Goal: Information Seeking & Learning: Learn about a topic

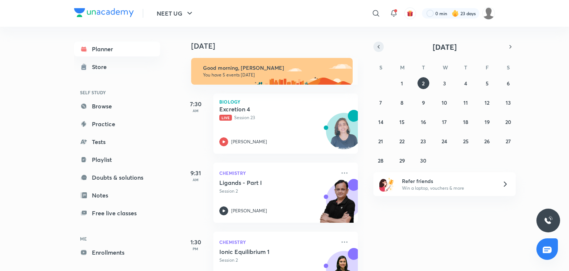
click at [282, 46] on button "button" at bounding box center [379, 47] width 10 height 10
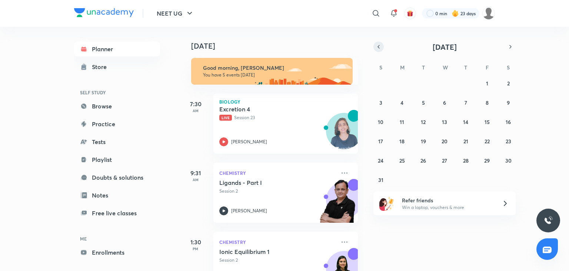
click at [282, 46] on button "button" at bounding box center [379, 47] width 10 height 10
click at [282, 48] on icon "button" at bounding box center [511, 46] width 6 height 7
click at [282, 47] on button "button" at bounding box center [511, 47] width 10 height 10
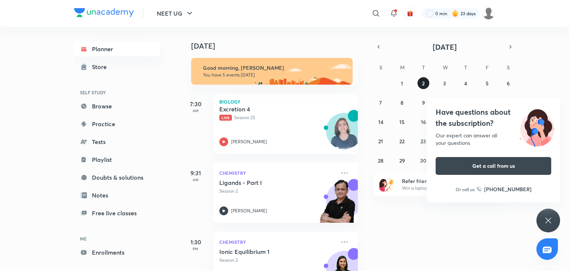
click at [282, 82] on button "2" at bounding box center [424, 83] width 12 height 12
click at [282, 217] on icon at bounding box center [548, 220] width 9 height 9
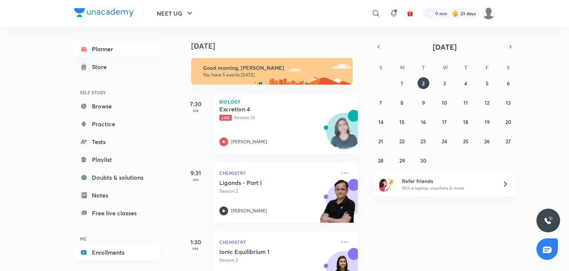
click at [116, 251] on link "Enrollments" at bounding box center [117, 252] width 86 height 15
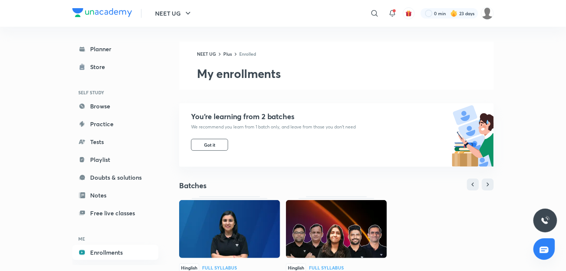
click at [282, 228] on img at bounding box center [336, 229] width 101 height 58
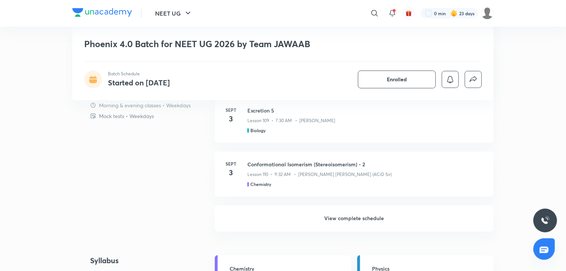
scroll to position [635, 0]
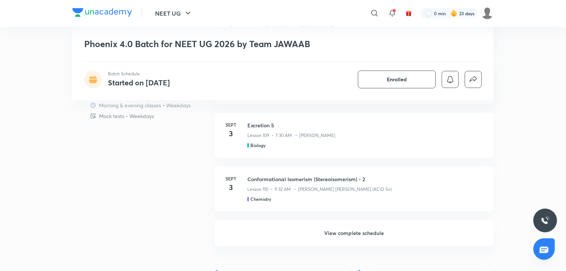
click at [347, 231] on h6 "View complete schedule" at bounding box center [354, 233] width 279 height 26
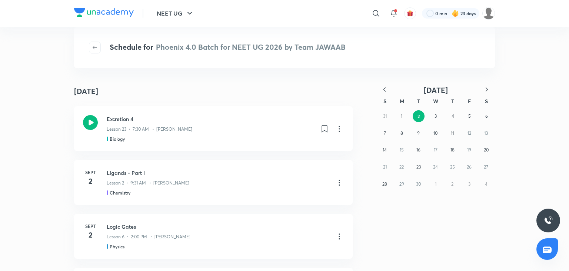
click at [384, 89] on icon "button" at bounding box center [384, 89] width 7 height 7
click at [451, 183] on abbr "28" at bounding box center [452, 184] width 5 height 6
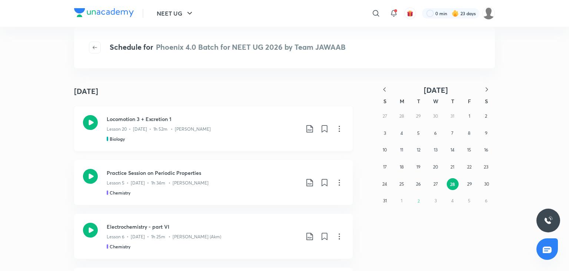
click at [264, 112] on div "Locomotion 3 + Excretion 1 Lesson 20 • Aug 28 • 1h 52m • Dr. Rakshita Singh Bio…" at bounding box center [213, 128] width 279 height 45
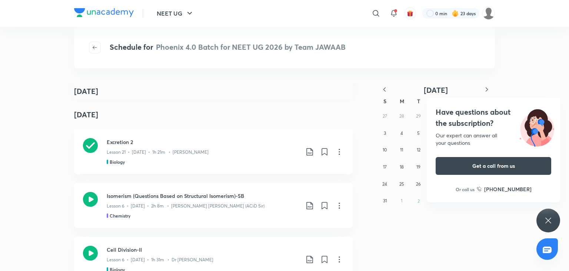
scroll to position [231, 0]
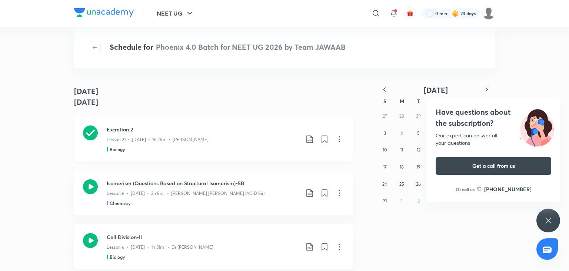
click at [141, 135] on div "Lesson 21 • [DATE] • 1h 21m • [PERSON_NAME]" at bounding box center [203, 138] width 193 height 10
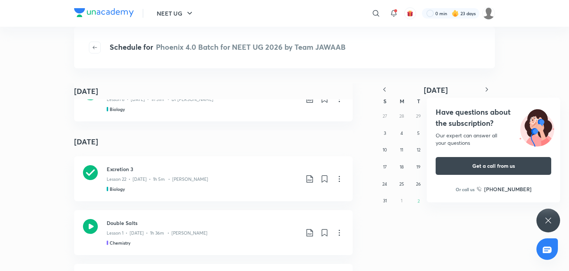
scroll to position [381, 0]
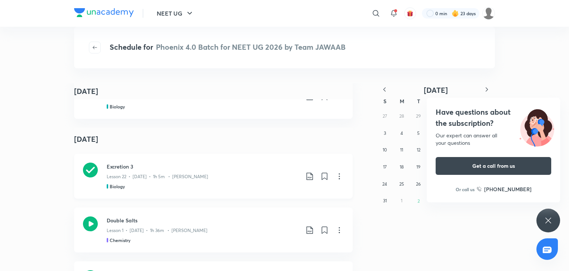
click at [141, 175] on p "Lesson 22 • [DATE] • 1h 5m • [PERSON_NAME]" at bounding box center [158, 176] width 102 height 7
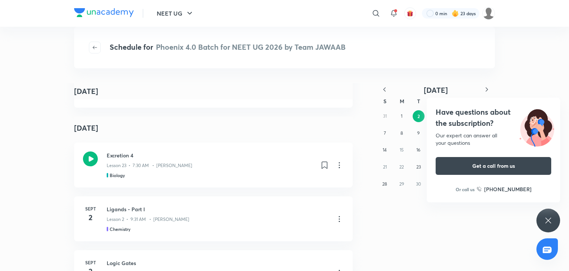
scroll to position [1889, 0]
click at [186, 165] on p "Lesson 23 • 7:30 AM • [PERSON_NAME]" at bounding box center [150, 165] width 86 height 7
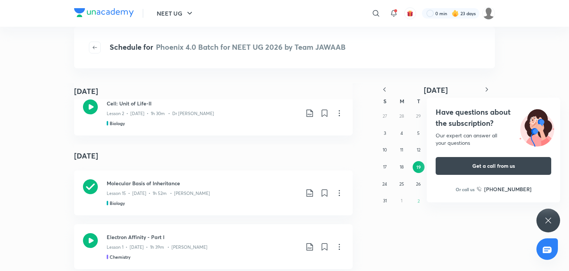
scroll to position [9916, 0]
click at [159, 211] on div "Molecular Basis of Inheritance Lesson 15 • Aug 19 • 1h 52m • Dr. Rakshita Singh…" at bounding box center [213, 192] width 279 height 45
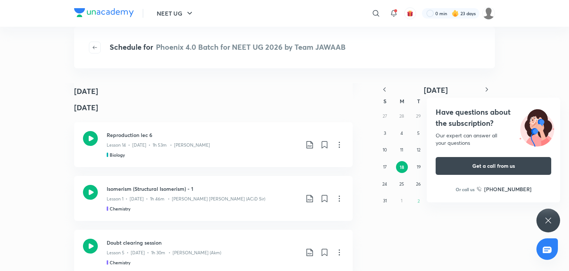
scroll to position [9669, 0]
click at [122, 122] on div "Reproduction lec 6 Lesson 14 • Aug 18 • 1h 53m • Dr. Rakshita Singh Biology" at bounding box center [213, 144] width 279 height 45
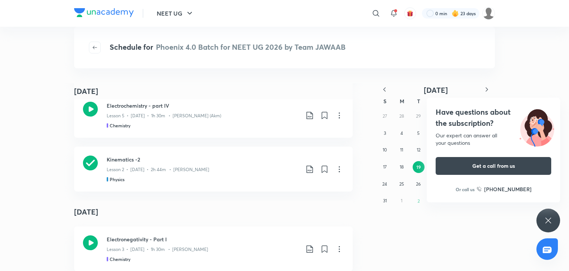
scroll to position [0, 0]
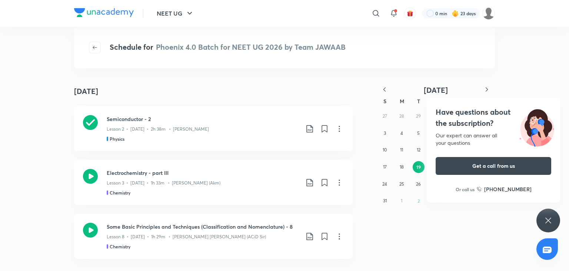
click at [541, 216] on div "Have questions about the subscription? Our expert can answer all your questions…" at bounding box center [549, 220] width 24 height 24
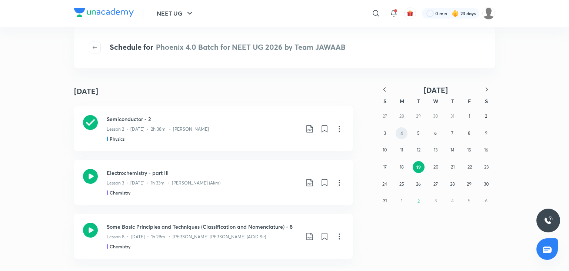
click at [406, 132] on button "4" at bounding box center [402, 133] width 12 height 12
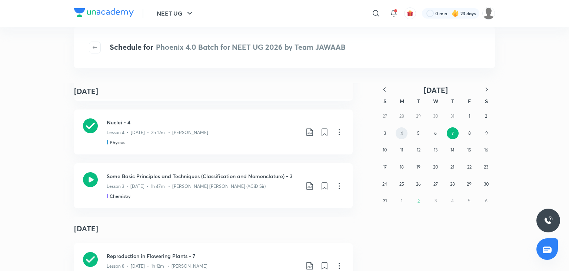
scroll to position [751, 0]
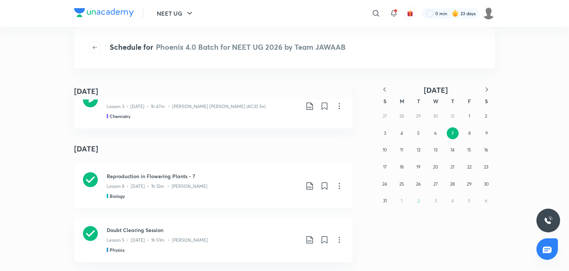
click at [223, 180] on div "Lesson 8 • Aug 8 • 1h 12m • Dr. Rakshita Singh" at bounding box center [203, 185] width 193 height 10
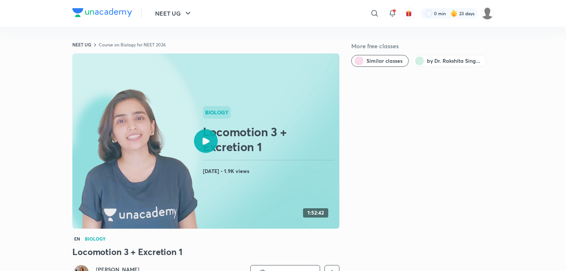
click at [230, 129] on h2 "Locomotion 3 + Excretion 1" at bounding box center [269, 139] width 133 height 30
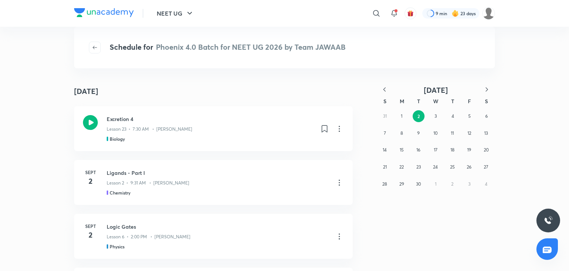
click at [383, 89] on icon "button" at bounding box center [384, 89] width 7 height 7
click at [470, 132] on abbr "8" at bounding box center [469, 133] width 3 height 6
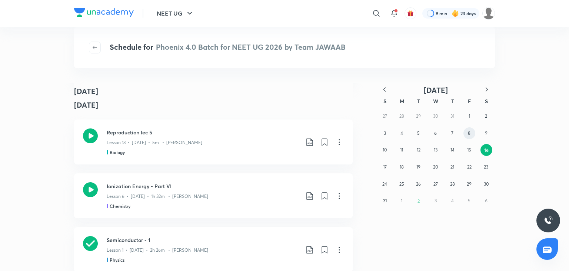
scroll to position [5014, 0]
click at [214, 141] on div "Lesson 13 • [DATE] • 5m • [PERSON_NAME]" at bounding box center [203, 141] width 193 height 10
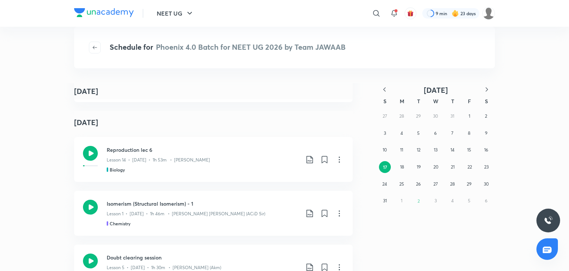
scroll to position [5437, 0]
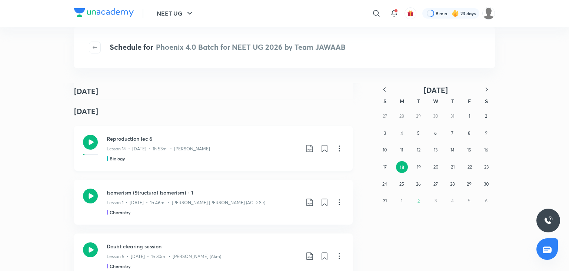
click at [156, 143] on div "Lesson 14 • [DATE] • 1h 53m • [PERSON_NAME]" at bounding box center [203, 147] width 193 height 10
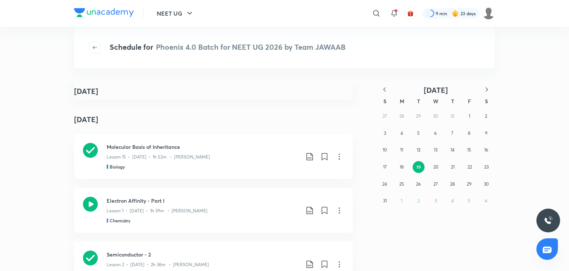
scroll to position [5747, 0]
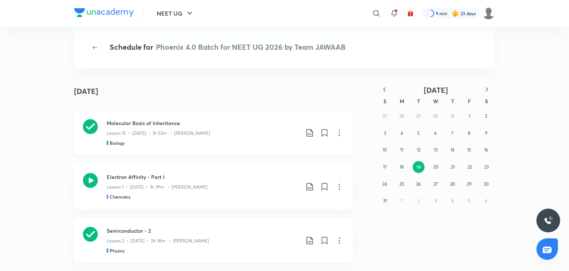
click at [150, 143] on div "Biology" at bounding box center [203, 142] width 193 height 7
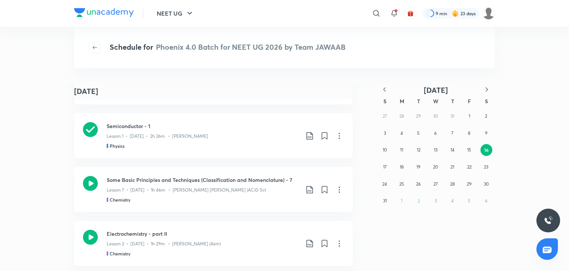
scroll to position [6923, 0]
click at [413, 167] on button "19" at bounding box center [419, 167] width 12 height 12
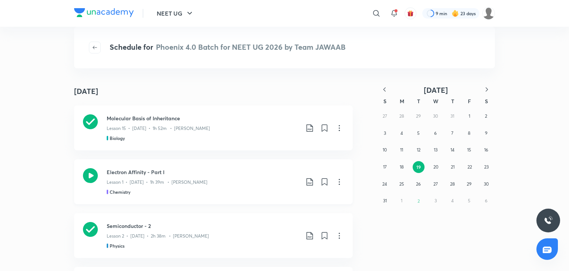
scroll to position [0, 0]
click at [335, 127] on icon at bounding box center [339, 128] width 9 height 9
click at [434, 166] on div at bounding box center [284, 135] width 569 height 271
click at [434, 166] on abbr "20" at bounding box center [436, 167] width 5 height 6
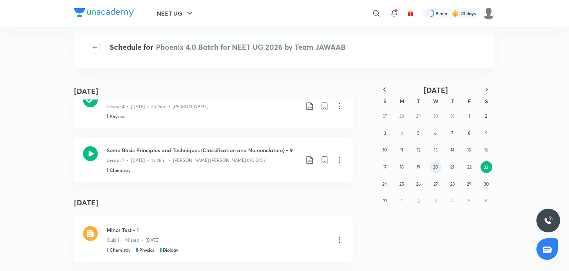
scroll to position [751, 0]
click at [385, 183] on abbr "24" at bounding box center [385, 184] width 5 height 6
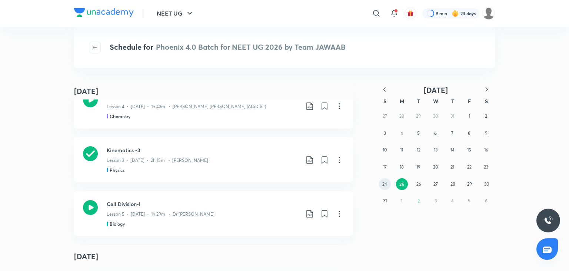
scroll to position [265, 0]
click at [420, 186] on abbr "26" at bounding box center [419, 184] width 5 height 6
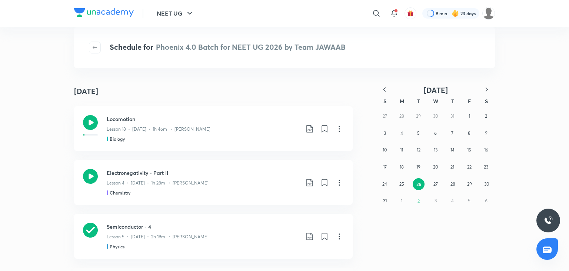
scroll to position [4, 0]
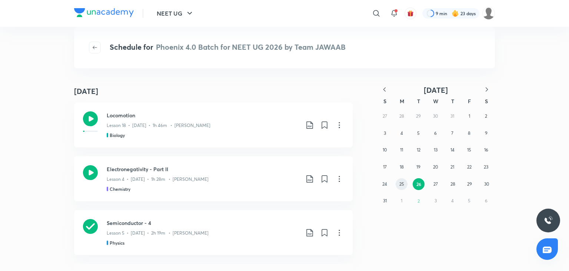
click at [402, 185] on abbr "25" at bounding box center [402, 184] width 5 height 6
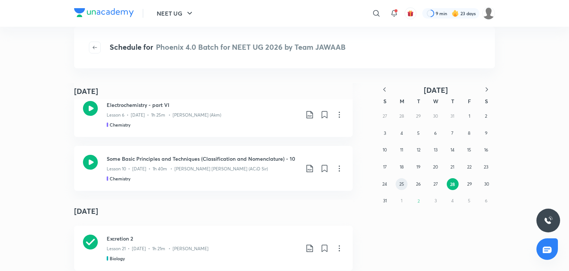
scroll to position [751, 0]
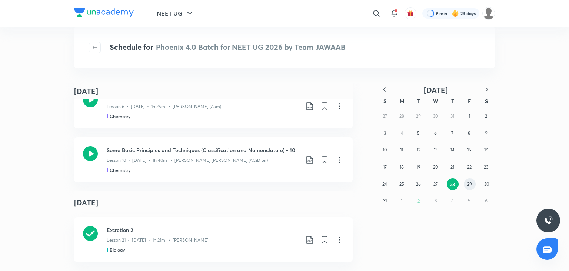
click at [473, 184] on button "29" at bounding box center [470, 184] width 12 height 12
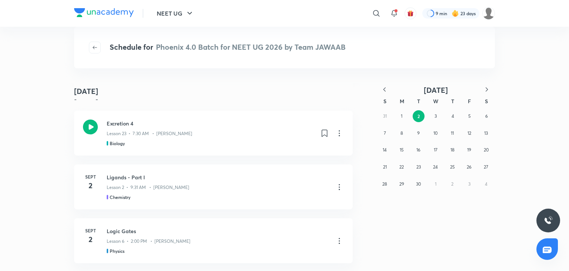
scroll to position [744, 0]
click at [225, 142] on div "Biology" at bounding box center [211, 143] width 208 height 7
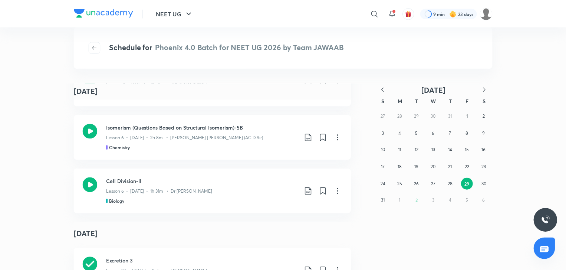
scroll to position [0, 0]
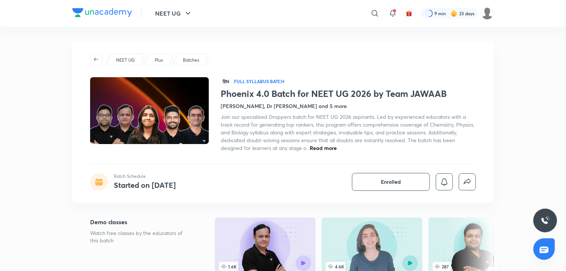
click at [325, 145] on span "Read more" at bounding box center [323, 147] width 27 height 7
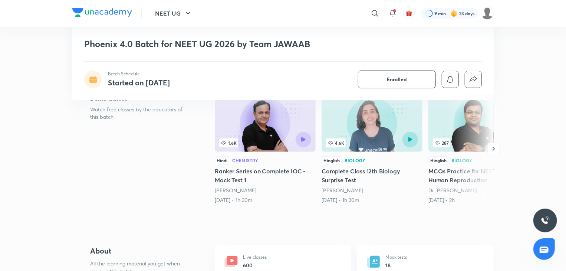
scroll to position [136, 0]
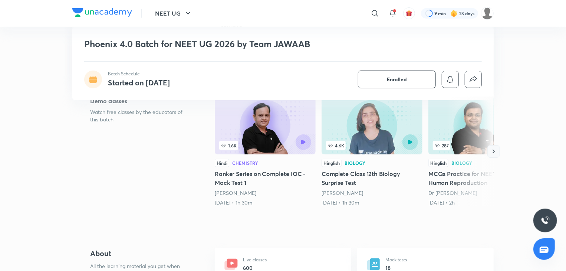
click at [491, 150] on icon "button" at bounding box center [493, 151] width 7 height 7
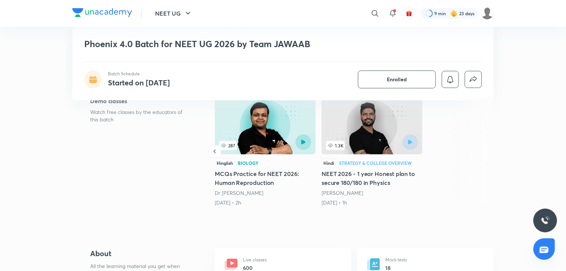
scroll to position [0, 0]
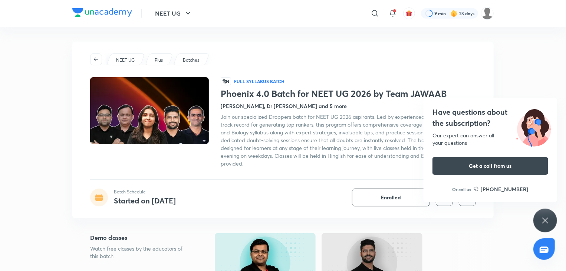
click at [549, 217] on div "Have questions about the subscription? Our expert can answer all your questions…" at bounding box center [545, 220] width 24 height 24
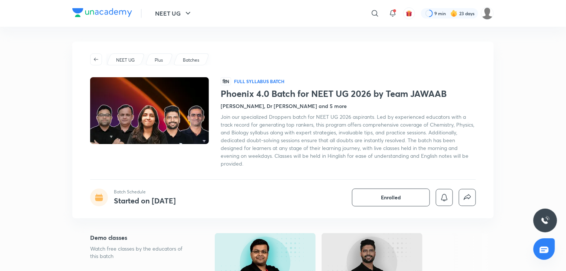
click at [310, 104] on h4 "Prateek Jain, Dr S K Singh and 5 more" at bounding box center [284, 106] width 126 height 8
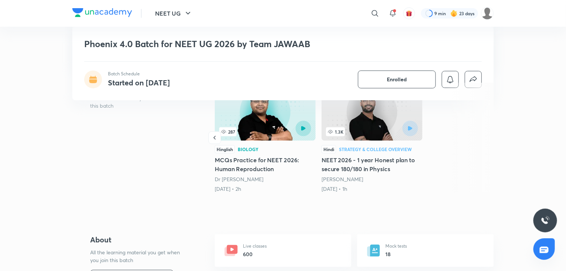
scroll to position [149, 0]
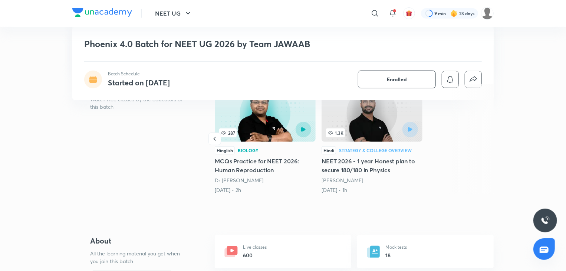
click at [250, 128] on div "287" at bounding box center [265, 130] width 92 height 16
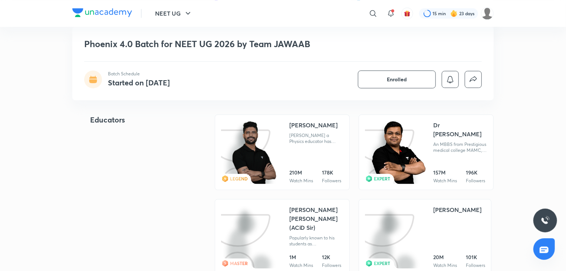
scroll to position [908, 0]
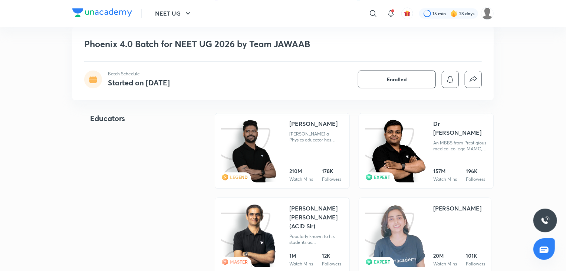
click at [371, 162] on img at bounding box center [392, 150] width 55 height 63
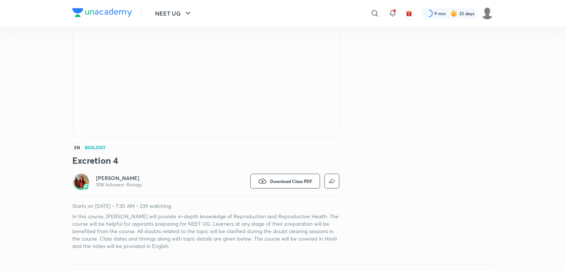
scroll to position [96, 0]
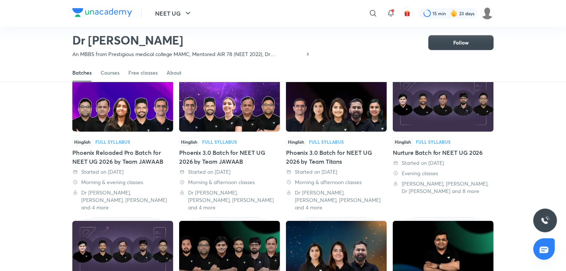
scroll to position [201, 0]
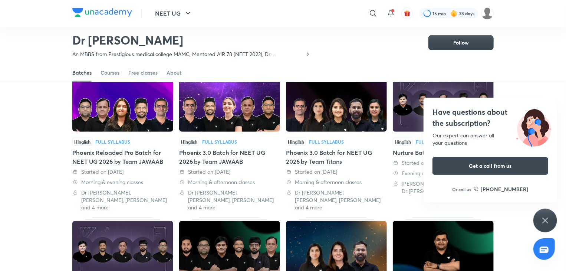
click at [541, 224] on icon at bounding box center [544, 220] width 9 height 9
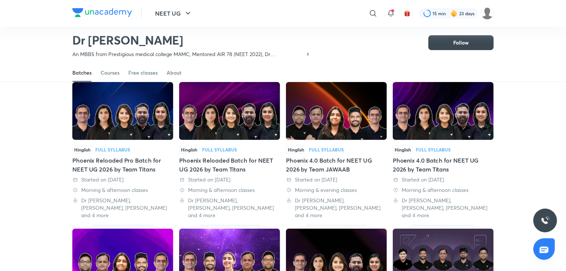
scroll to position [0, 0]
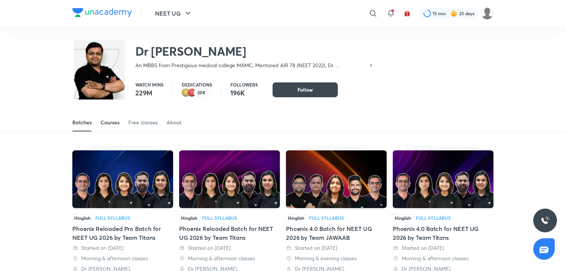
click at [108, 127] on link "Courses" at bounding box center [109, 122] width 19 height 18
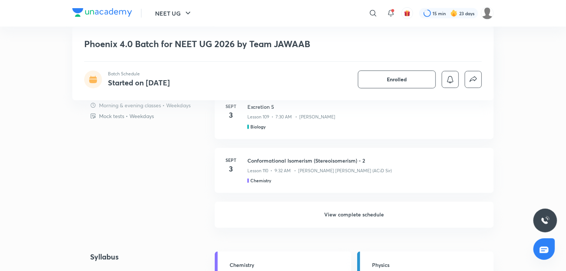
scroll to position [658, 0]
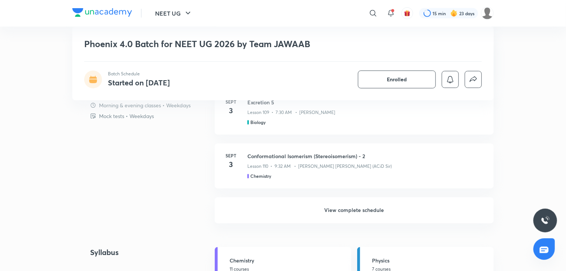
click at [327, 206] on h6 "View complete schedule" at bounding box center [354, 210] width 279 height 26
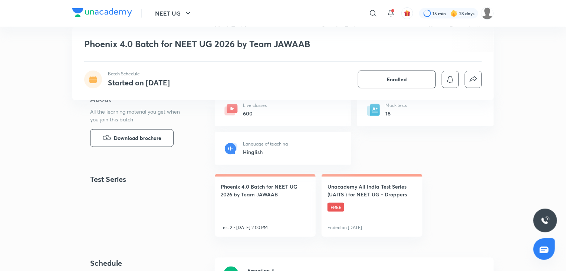
scroll to position [276, 0]
click at [95, 130] on button "Download brochure" at bounding box center [131, 137] width 83 height 18
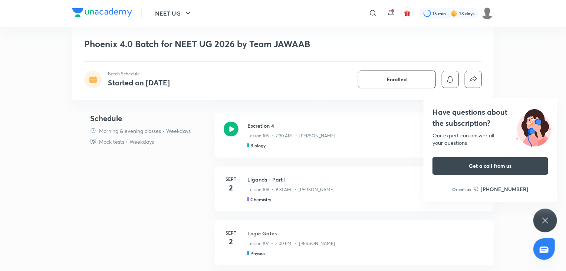
scroll to position [420, 0]
click at [542, 222] on icon at bounding box center [544, 220] width 9 height 9
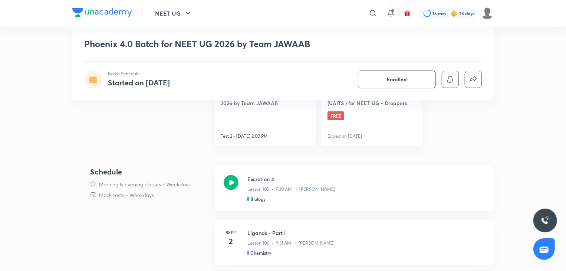
scroll to position [366, 0]
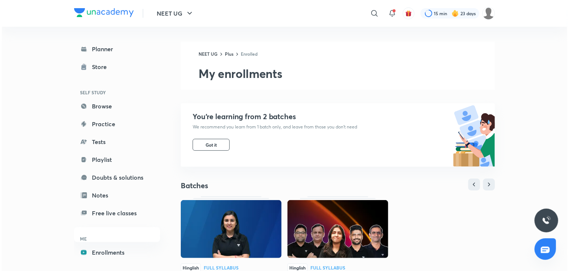
scroll to position [27, 0]
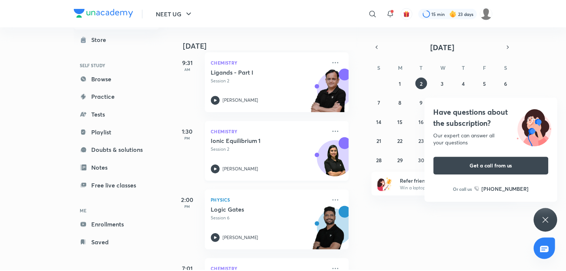
scroll to position [171, 0]
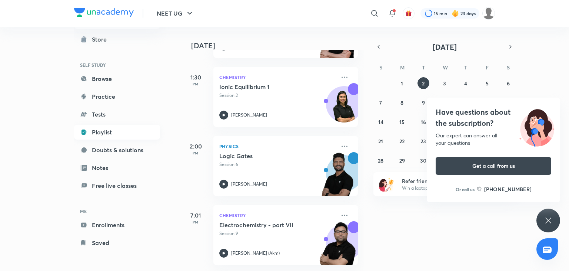
click at [119, 131] on link "Playlist" at bounding box center [117, 132] width 86 height 15
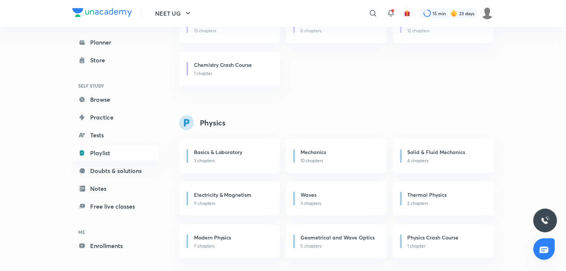
scroll to position [352, 0]
click at [111, 100] on link "Browse" at bounding box center [115, 98] width 86 height 15
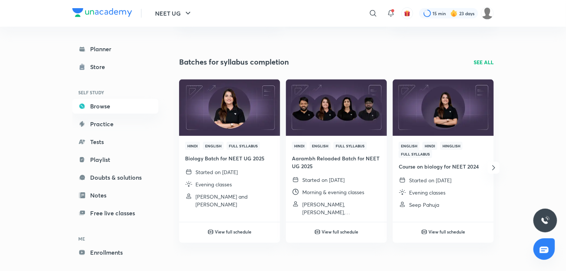
scroll to position [222, 0]
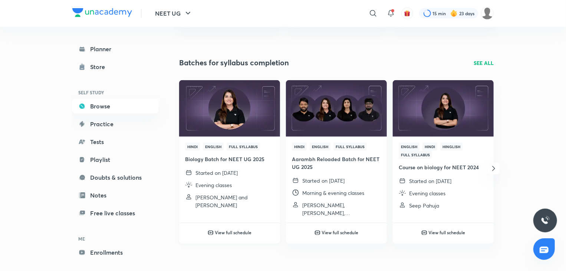
click at [228, 233] on h6 "View full schedule" at bounding box center [233, 232] width 37 height 7
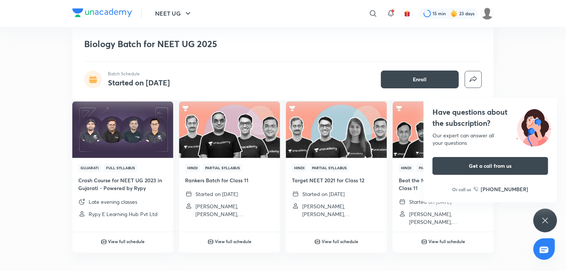
scroll to position [799, 0]
click at [552, 218] on div "Have questions about the subscription? Our expert can answer all your questions…" at bounding box center [545, 220] width 24 height 24
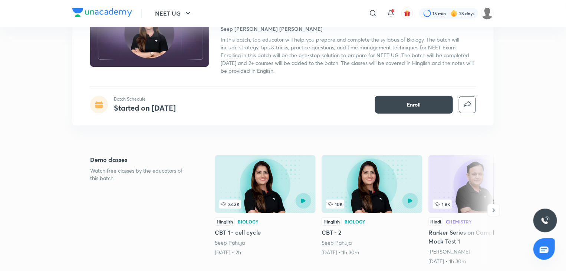
scroll to position [77, 0]
click at [492, 207] on icon "button" at bounding box center [493, 209] width 7 height 7
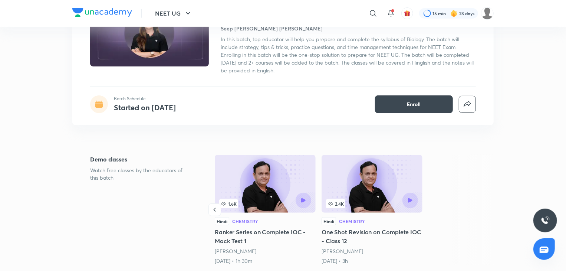
click at [492, 207] on div at bounding box center [469, 210] width 47 height 110
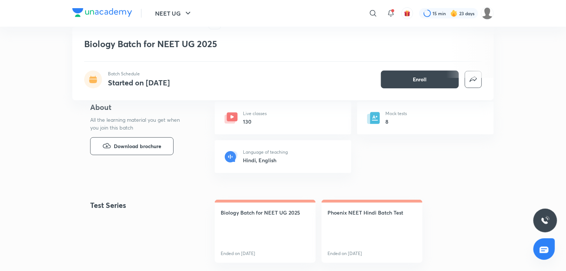
scroll to position [0, 0]
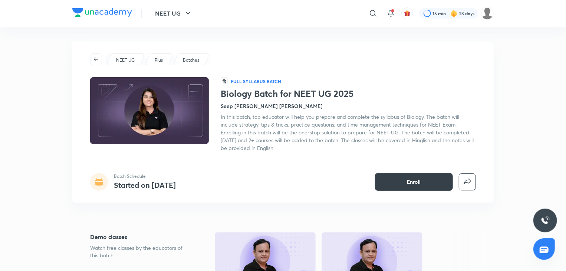
click at [415, 179] on span "Enroll" at bounding box center [414, 181] width 14 height 7
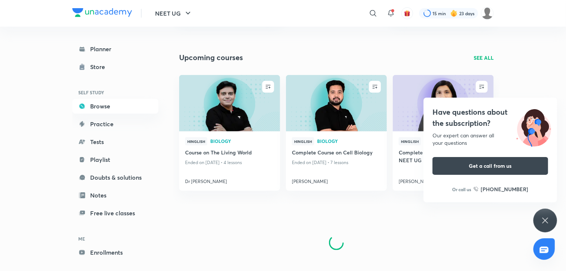
scroll to position [448, 0]
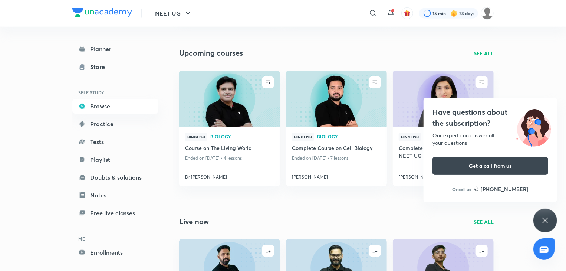
click at [546, 218] on icon at bounding box center [544, 220] width 9 height 9
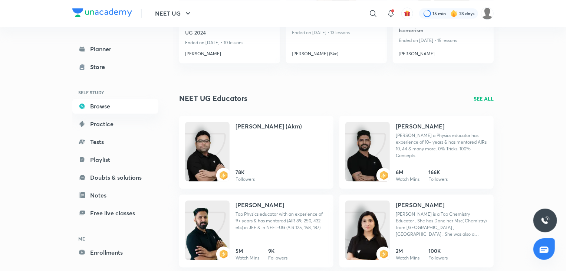
scroll to position [992, 0]
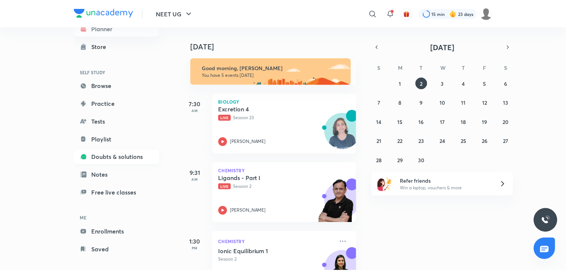
scroll to position [27, 0]
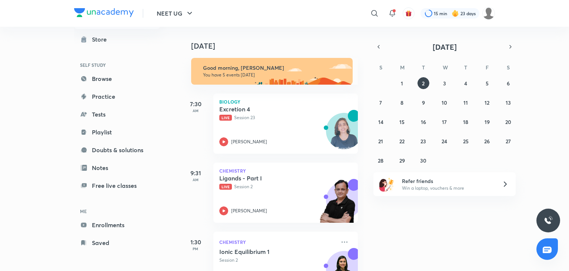
click at [110, 232] on div "Planner Store SELF STUDY Browse Practice Tests Playlist Doubts & solutions Note…" at bounding box center [117, 132] width 86 height 236
click at [113, 224] on link "Enrollments" at bounding box center [117, 224] width 86 height 15
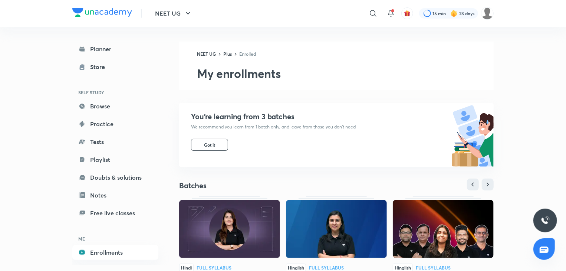
click at [223, 219] on img at bounding box center [229, 229] width 101 height 58
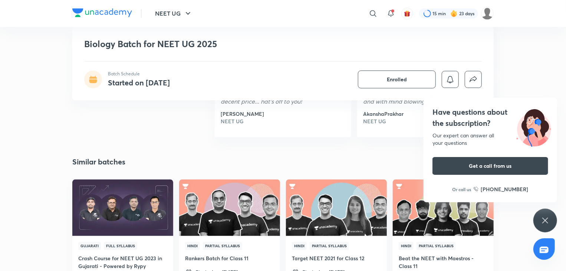
scroll to position [797, 0]
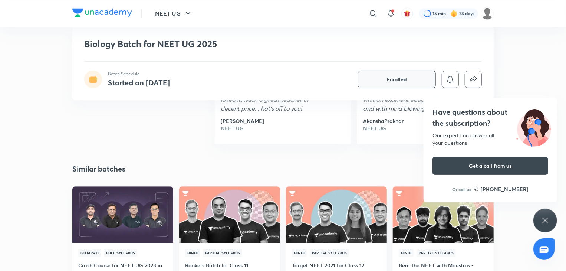
click at [390, 84] on button "Enrolled" at bounding box center [397, 79] width 78 height 18
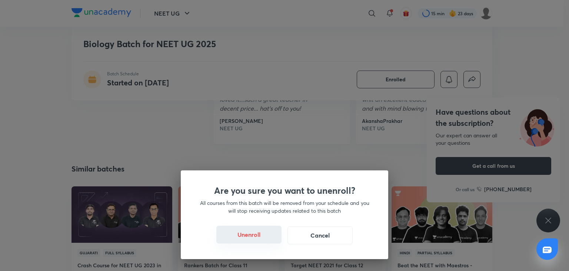
click at [267, 236] on button "Unenroll" at bounding box center [248, 234] width 65 height 18
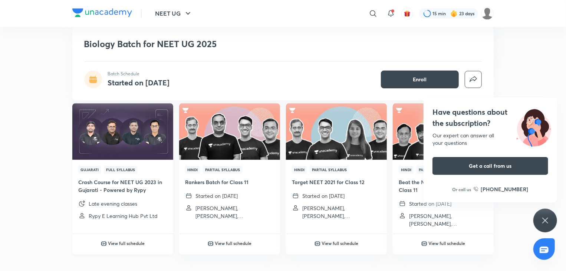
scroll to position [714, 0]
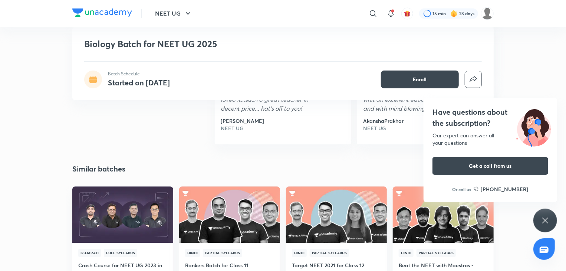
click at [540, 218] on div "Have questions about the subscription? Our expert can answer all your questions…" at bounding box center [545, 220] width 24 height 24
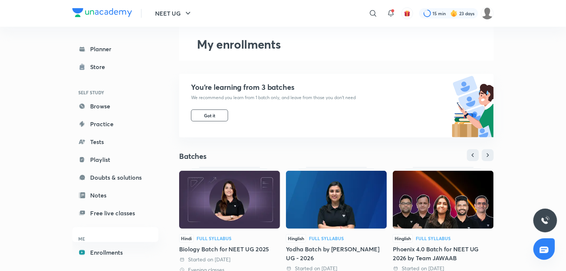
scroll to position [30, 0]
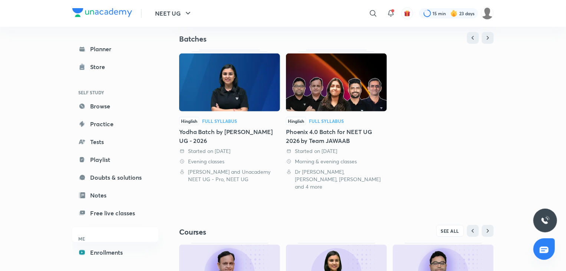
scroll to position [248, 0]
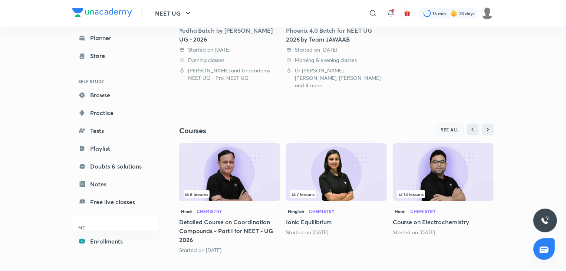
click at [454, 127] on span "SEE ALL" at bounding box center [450, 129] width 19 height 5
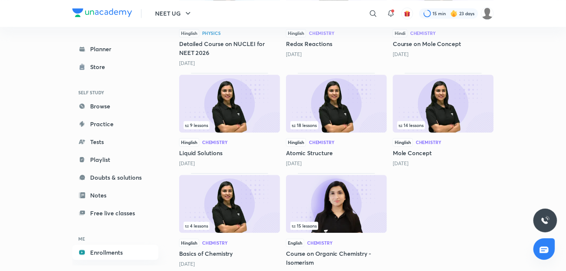
scroll to position [850, 0]
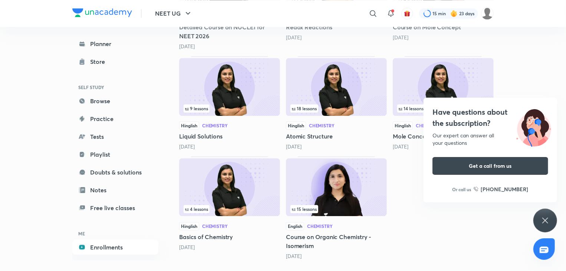
click at [539, 213] on div "Have questions about the subscription? Our expert can answer all your questions…" at bounding box center [545, 220] width 24 height 24
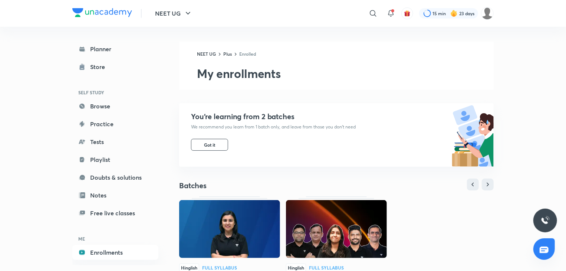
click at [335, 226] on img at bounding box center [336, 229] width 101 height 58
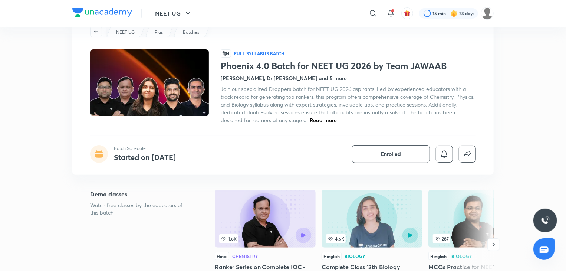
scroll to position [30, 0]
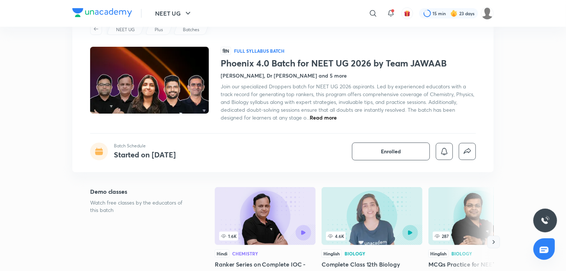
click at [495, 241] on icon "button" at bounding box center [493, 241] width 7 height 7
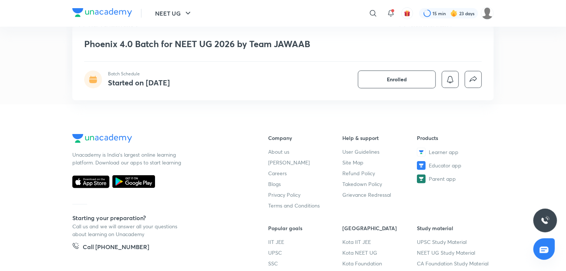
scroll to position [1801, 0]
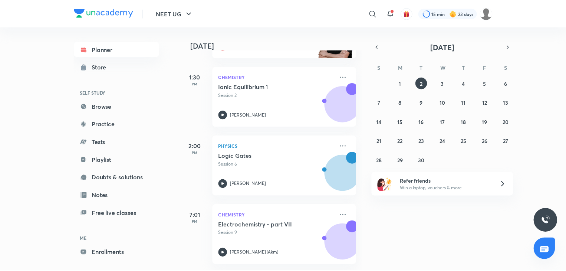
scroll to position [171, 0]
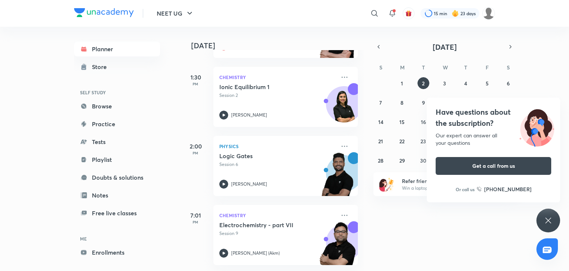
click at [552, 218] on icon at bounding box center [548, 220] width 9 height 9
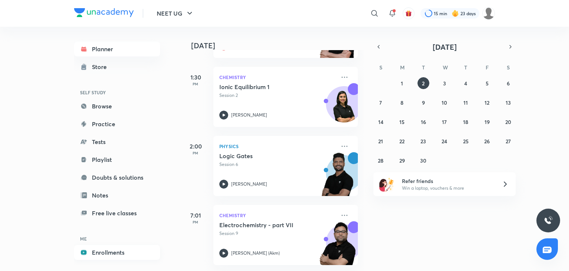
click at [111, 251] on link "Enrollments" at bounding box center [117, 252] width 86 height 15
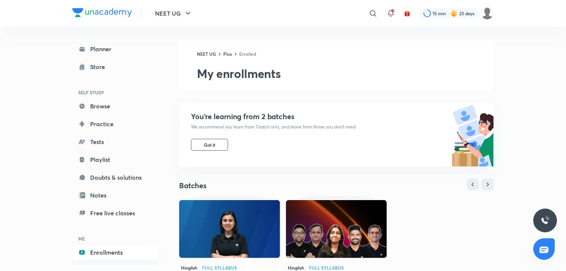
click at [313, 221] on img at bounding box center [336, 229] width 101 height 58
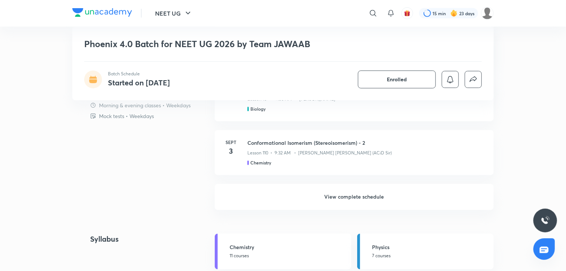
scroll to position [672, 0]
click at [424, 201] on h6 "View complete schedule" at bounding box center [354, 195] width 279 height 26
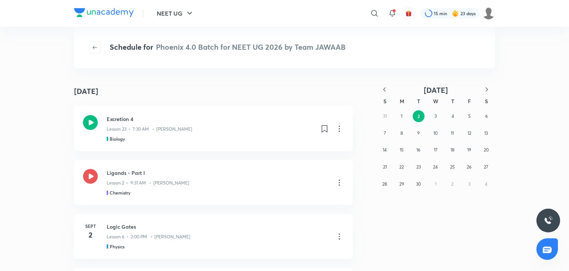
click at [396, 115] on div "31 1 2 3 4 5 6 7 8 9 10 11 12 13 14 15 16 17 18 19 20 21 22 23 24 25 26 27 28 2…" at bounding box center [436, 149] width 119 height 85
click at [401, 115] on abbr "1" at bounding box center [401, 116] width 1 height 6
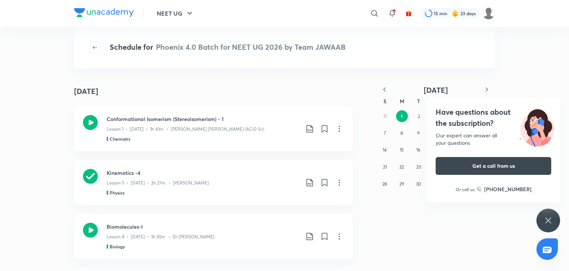
click at [546, 222] on icon at bounding box center [548, 220] width 9 height 9
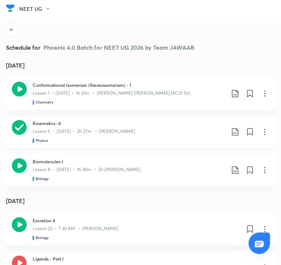
click at [69, 129] on p "Lesson 5 • Sept 1 • 2h 27m • Prateek Jain" at bounding box center [84, 131] width 102 height 7
